Goal: Find contact information: Find contact information

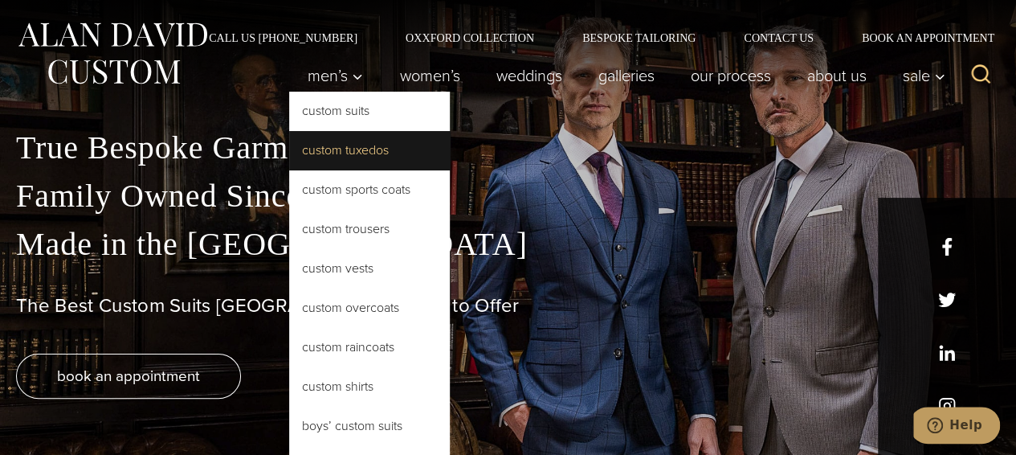
click at [334, 149] on link "Custom Tuxedos" at bounding box center [369, 150] width 161 height 39
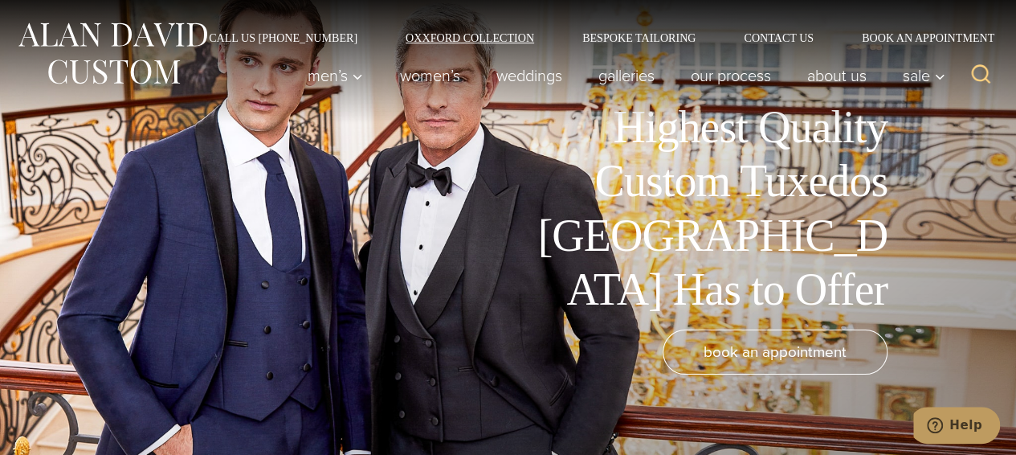
click at [512, 39] on link "Oxxford Collection" at bounding box center [469, 37] width 177 height 11
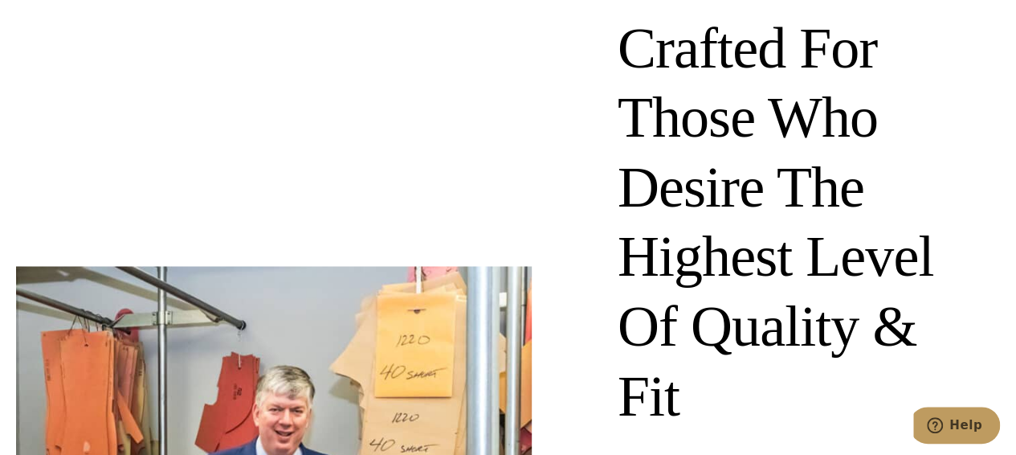
scroll to position [642, 0]
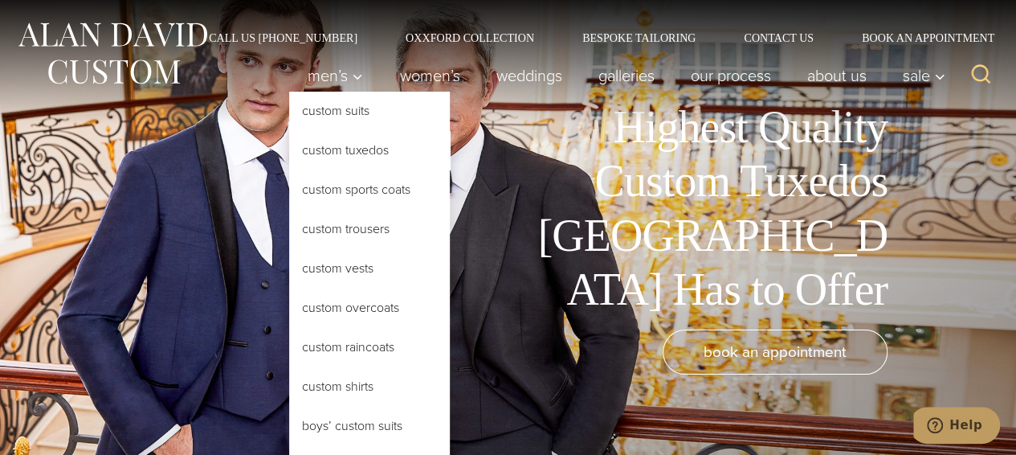
click at [345, 144] on link "Custom Tuxedos" at bounding box center [369, 150] width 161 height 39
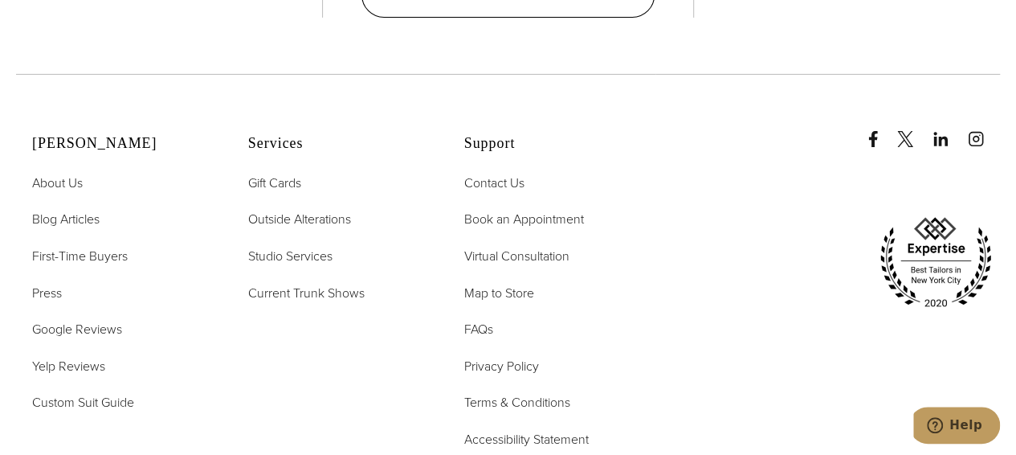
scroll to position [8429, 0]
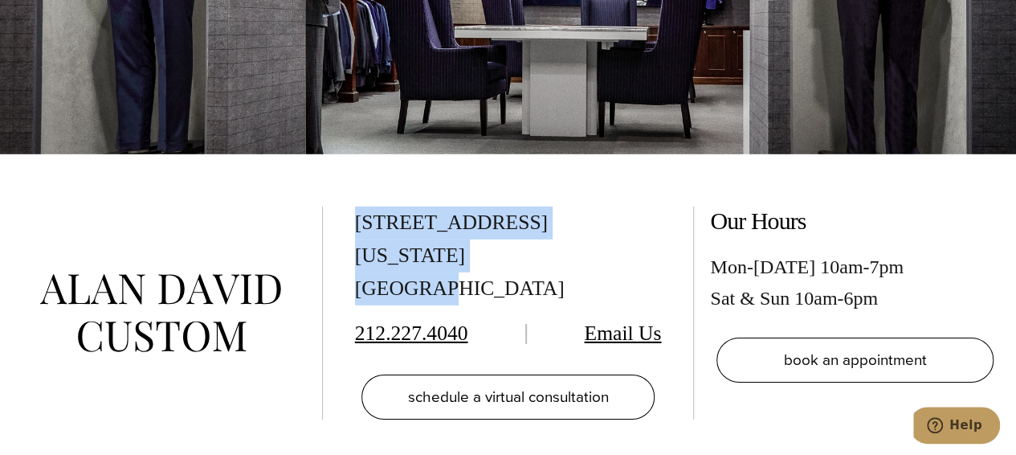
drag, startPoint x: 535, startPoint y: 239, endPoint x: 348, endPoint y: 214, distance: 188.7
click at [348, 214] on div "[STREET_ADDRESS][US_STATE] 212.227.4040 Email Us schedule a virtual consultatio…" at bounding box center [508, 314] width 1016 height 321
copy div "[STREET_ADDRESS][US_STATE]"
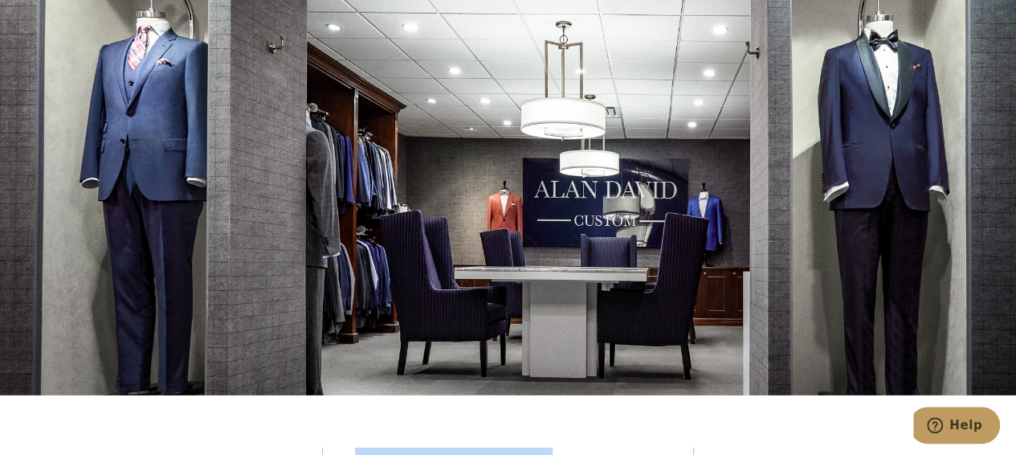
scroll to position [7867, 0]
